Goal: Transaction & Acquisition: Purchase product/service

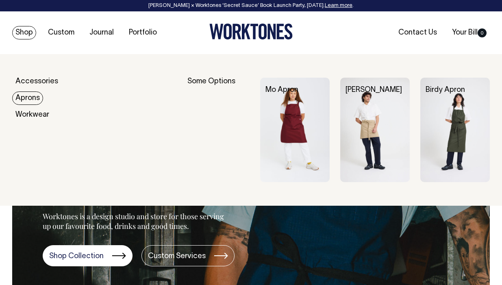
click at [31, 98] on link "Aprons" at bounding box center [27, 98] width 31 height 13
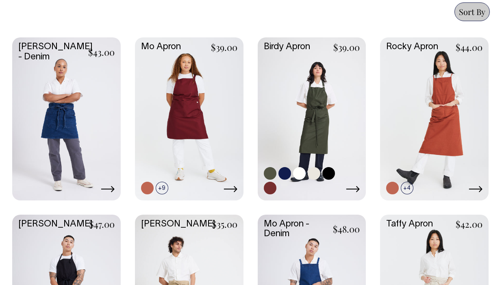
scroll to position [434, 0]
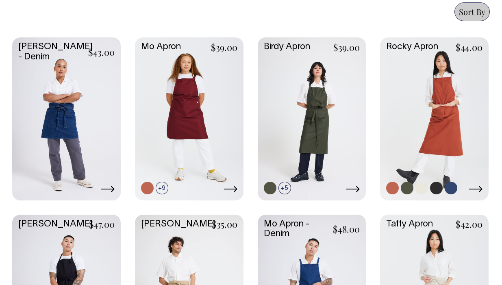
click at [429, 130] on link at bounding box center [434, 117] width 109 height 161
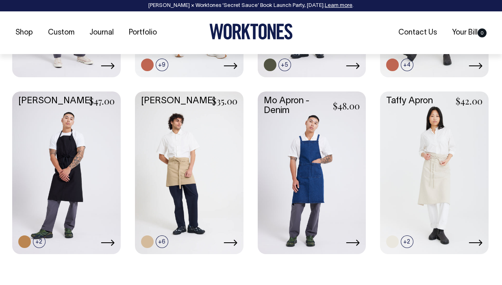
scroll to position [558, 0]
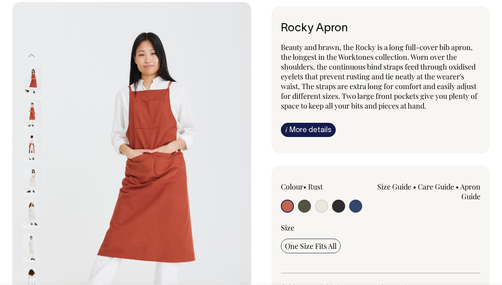
scroll to position [52, 0]
click at [33, 111] on img at bounding box center [32, 114] width 18 height 28
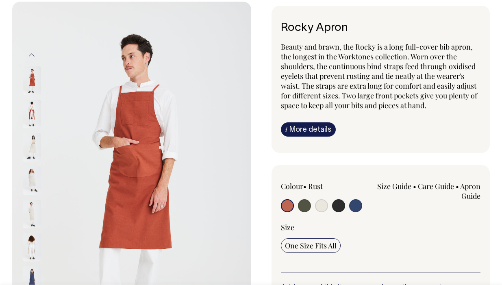
click at [32, 148] on img at bounding box center [32, 147] width 18 height 28
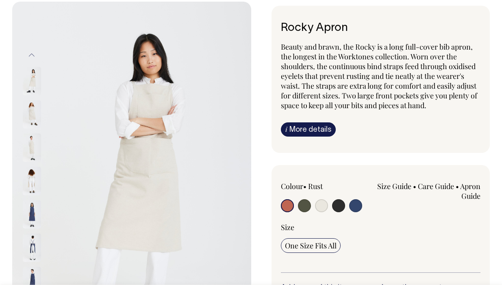
click at [320, 209] on input "radio" at bounding box center [321, 205] width 13 height 13
radio input "true"
select select "Natural"
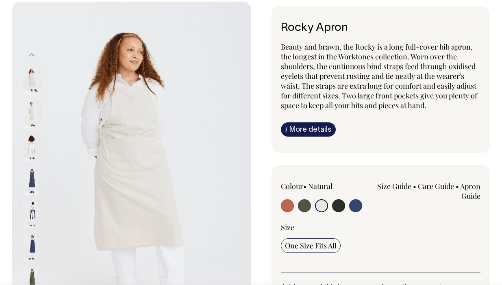
scroll to position [53, 0]
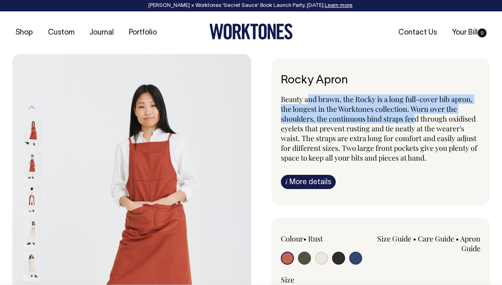
drag, startPoint x: 310, startPoint y: 97, endPoint x: 417, endPoint y: 118, distance: 109.1
click at [417, 119] on span "Beauty and brawn, the Rocky is a long full-cover bib apron, the longest in the …" at bounding box center [379, 128] width 196 height 68
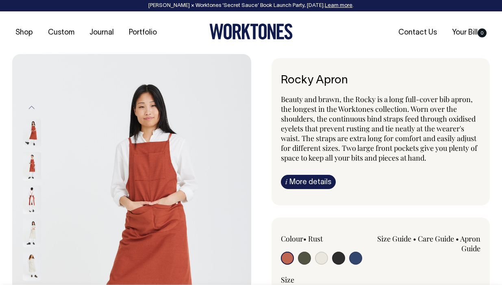
click at [415, 134] on span "Beauty and brawn, the Rocky is a long full-cover bib apron, the longest in the …" at bounding box center [379, 128] width 196 height 68
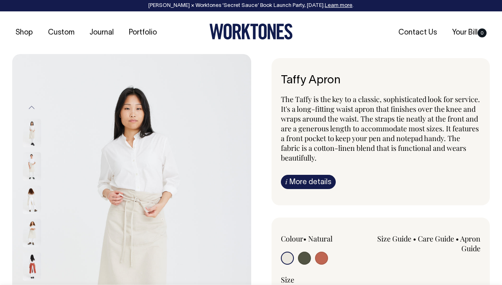
click at [33, 168] on img at bounding box center [32, 167] width 18 height 28
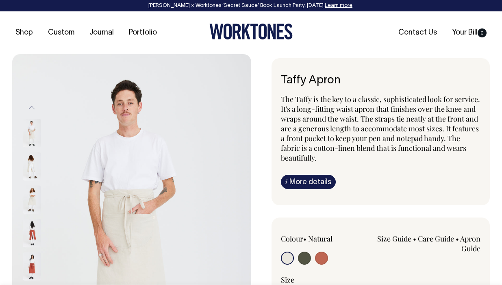
click at [32, 165] on img at bounding box center [32, 167] width 18 height 28
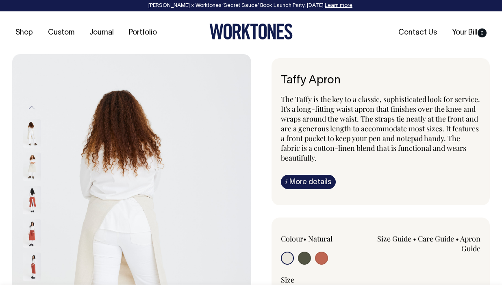
click at [33, 168] on img at bounding box center [32, 167] width 18 height 28
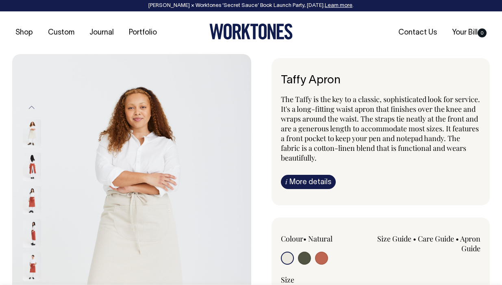
click at [32, 179] on img at bounding box center [32, 167] width 18 height 28
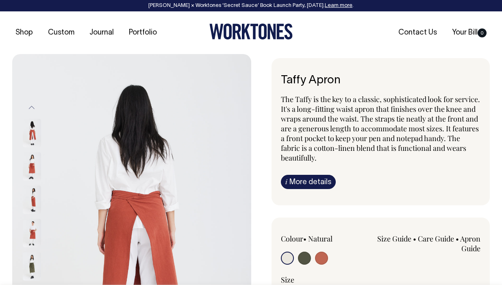
click at [32, 196] on img at bounding box center [32, 200] width 18 height 28
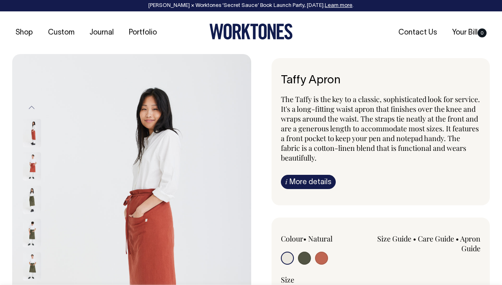
click at [33, 229] on img at bounding box center [32, 233] width 18 height 28
